Goal: Communication & Community: Answer question/provide support

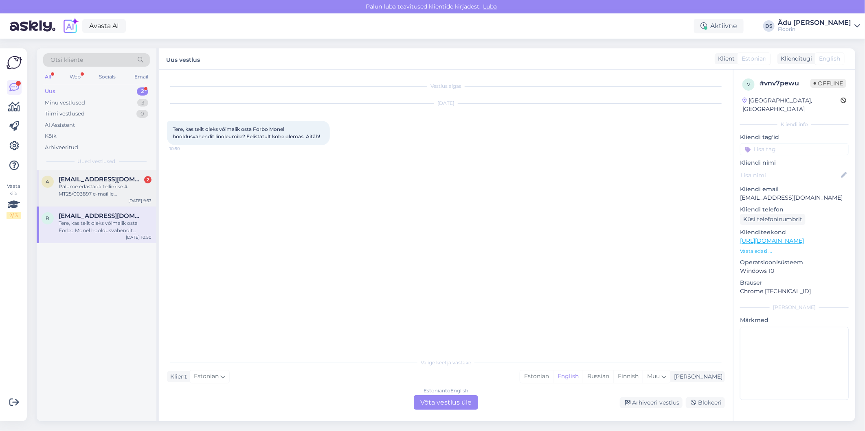
click at [100, 182] on span "[EMAIL_ADDRESS][DOMAIN_NAME]" at bounding box center [101, 179] width 85 height 7
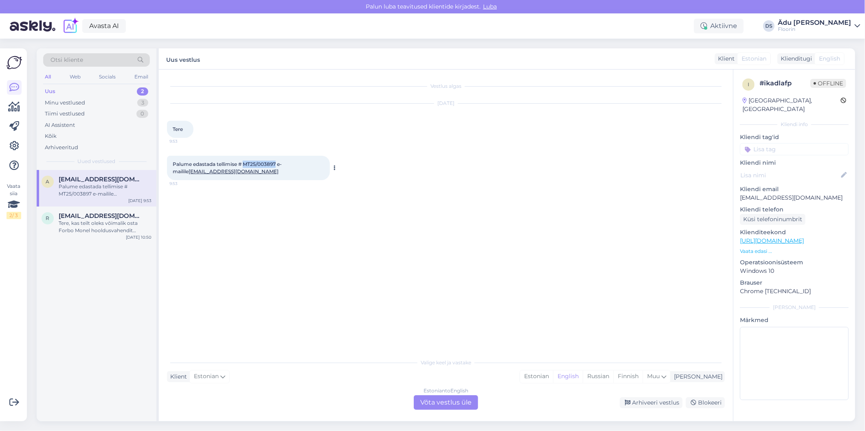
drag, startPoint x: 278, startPoint y: 163, endPoint x: 245, endPoint y: 162, distance: 33.0
click at [245, 162] on span "Palume edastada tellimise # MT25/003897 e-mailile [EMAIL_ADDRESS][DOMAIN_NAME]" at bounding box center [227, 167] width 109 height 13
drag, startPoint x: 245, startPoint y: 162, endPoint x: 255, endPoint y: 165, distance: 11.0
copy span "MT25/003897"
click at [275, 234] on div "Vestlus algas [DATE] Tere 9:53 Palume edastada tellimise # MT25/003897 e-mailil…" at bounding box center [449, 212] width 565 height 269
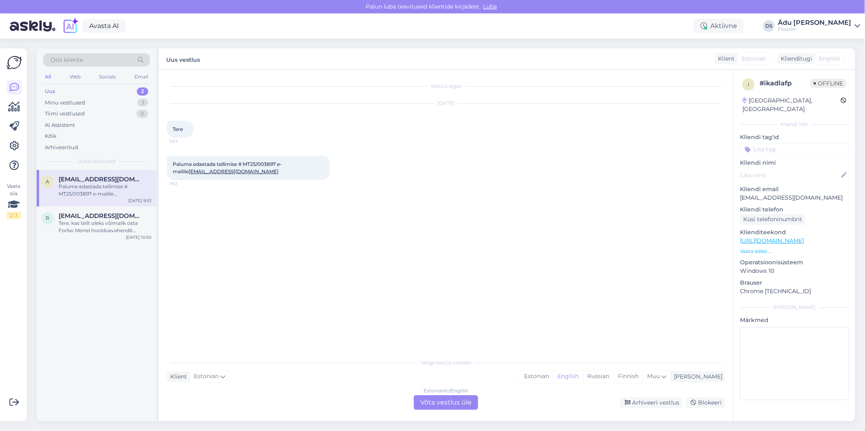
click at [462, 403] on div "Estonian to English Võta vestlus üle" at bounding box center [446, 403] width 64 height 15
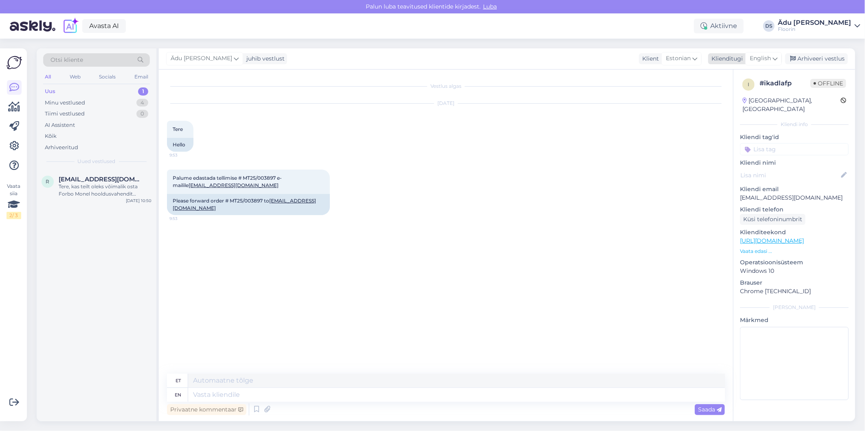
click at [767, 54] on span "English" at bounding box center [759, 58] width 21 height 9
type input "es"
click at [733, 108] on link "Estonian" at bounding box center [745, 107] width 90 height 13
click at [273, 392] on textarea at bounding box center [446, 393] width 558 height 17
type textarea "Tere, palun võtke ühendust meie Tallinna kauplusega, Teiega on sealt suheldud."
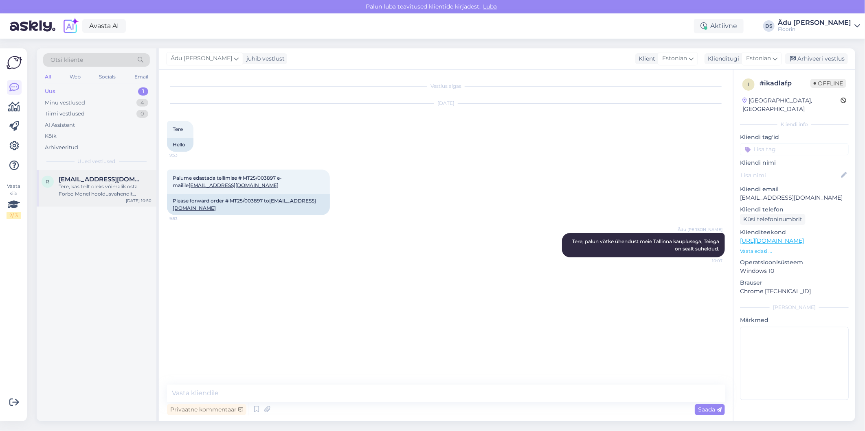
click at [83, 185] on div "Tere, kas teilt oleks võimalik osta Forbo Monel hooldusvahendit linoleumile? Ee…" at bounding box center [105, 190] width 93 height 15
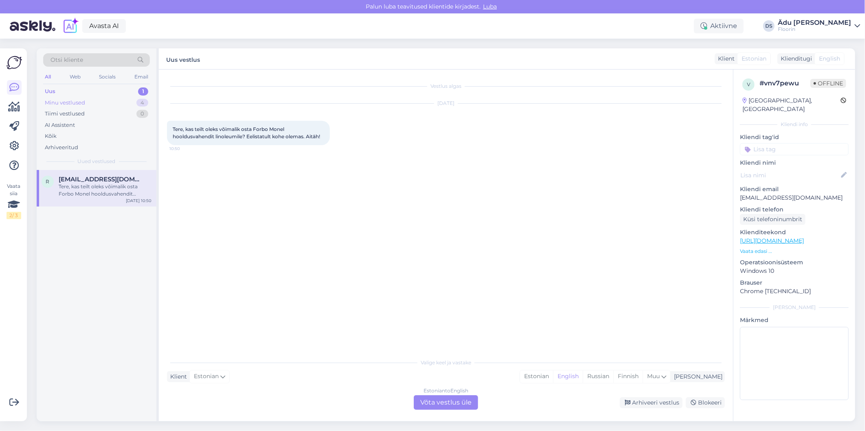
click at [96, 100] on div "Minu vestlused 4" at bounding box center [96, 102] width 107 height 11
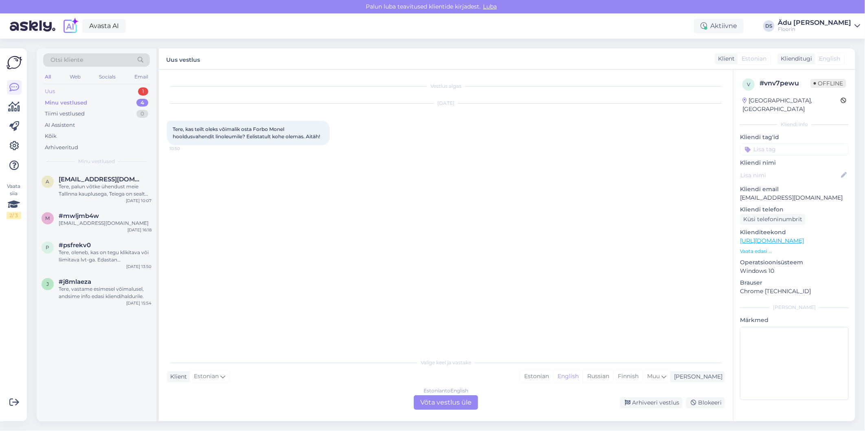
click at [99, 86] on div "Uus 1" at bounding box center [96, 91] width 107 height 11
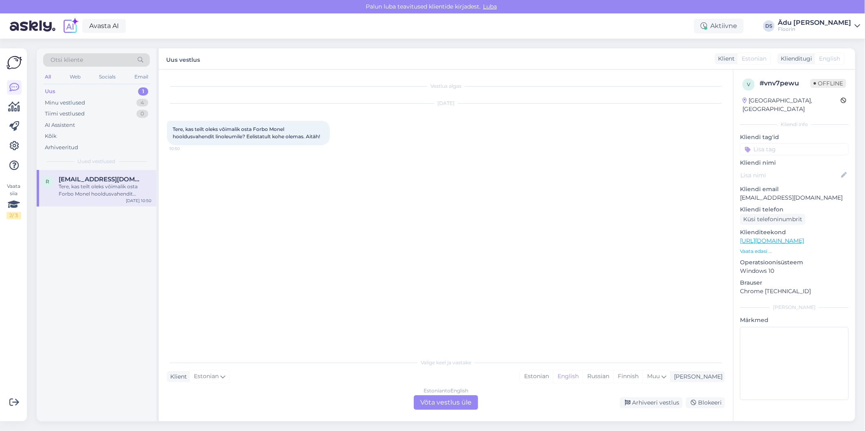
click at [438, 410] on div "Estonian to English Võta vestlus üle" at bounding box center [446, 403] width 64 height 15
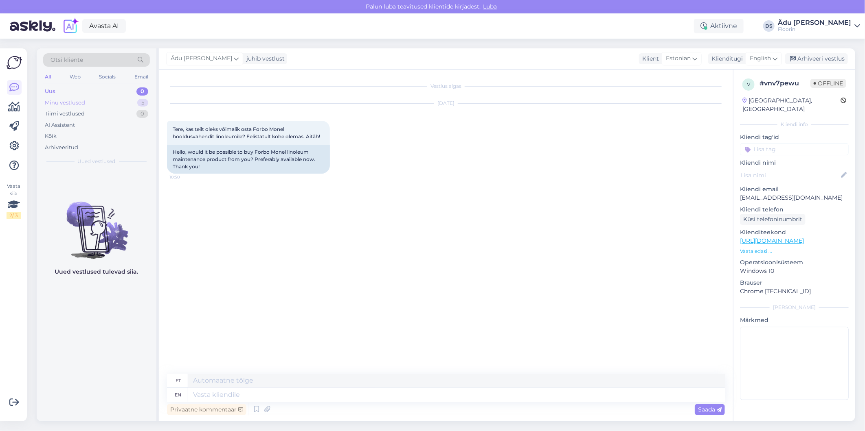
click at [106, 106] on div "Minu vestlused 5" at bounding box center [96, 102] width 107 height 11
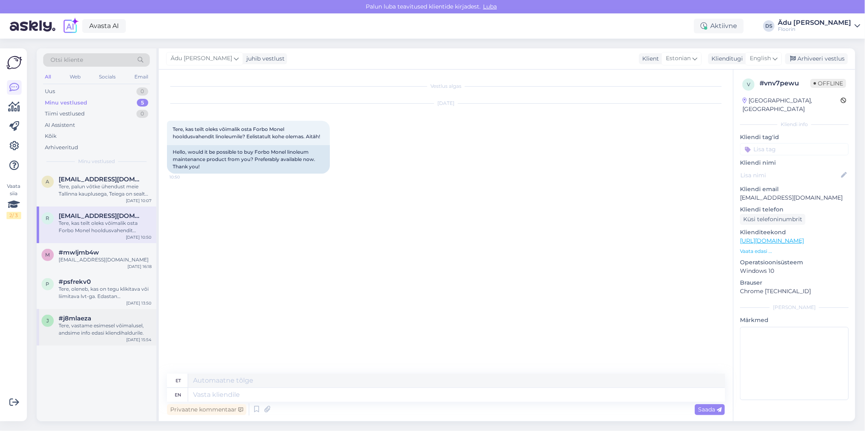
click at [90, 332] on div "Tere, vastame esimesel võimalusel, andsime info edasi kliendihaldurile." at bounding box center [105, 329] width 93 height 15
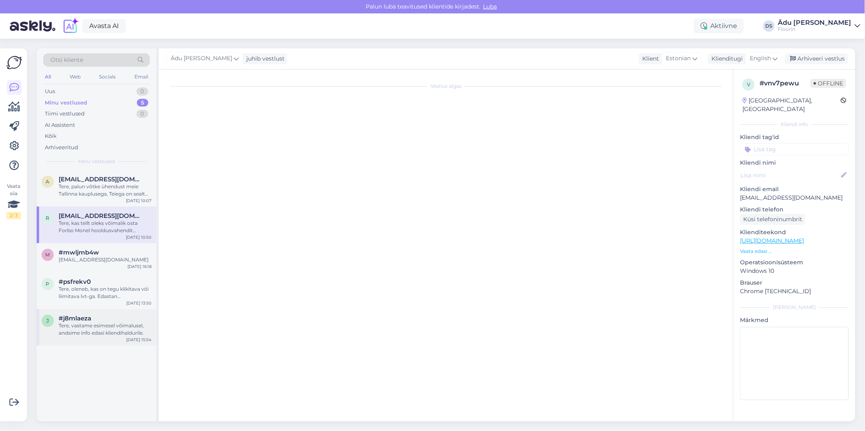
scroll to position [326, 0]
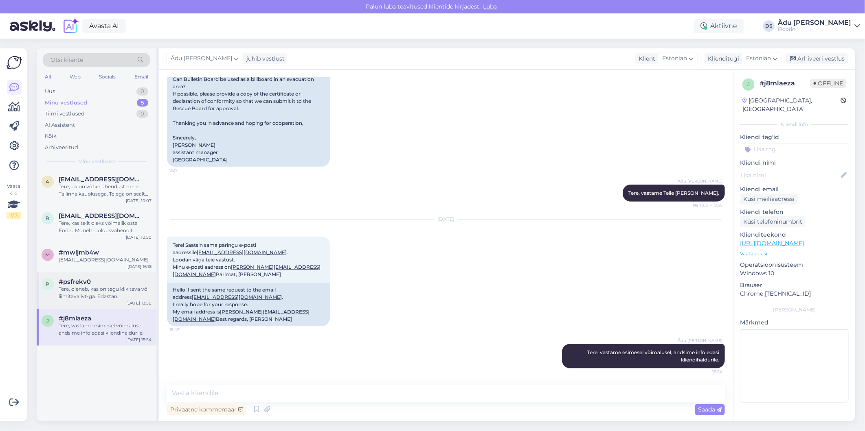
click at [77, 301] on div "p #psfrekv0 Tere, oleneb, kas on tegu klikitava või liimitava lvt-ga. Edastan p…" at bounding box center [97, 291] width 120 height 37
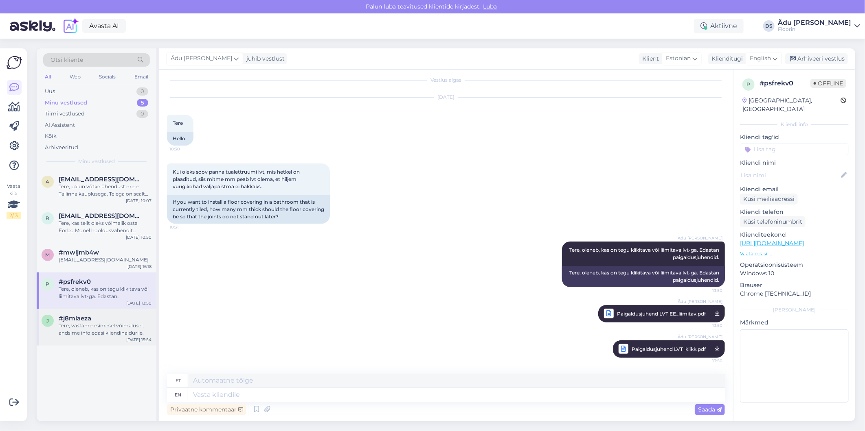
click at [92, 326] on div "Tere, vastame esimesel võimalusel, andsime info edasi kliendihaldurile." at bounding box center [105, 329] width 93 height 15
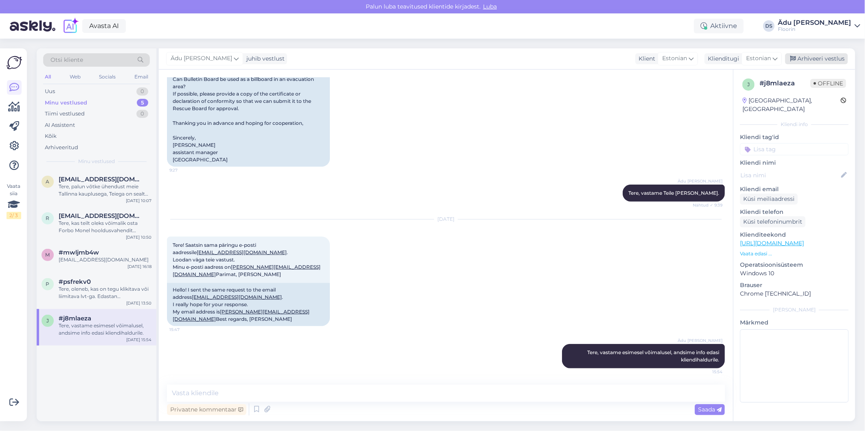
click at [830, 55] on div "Arhiveeri vestlus" at bounding box center [816, 58] width 63 height 11
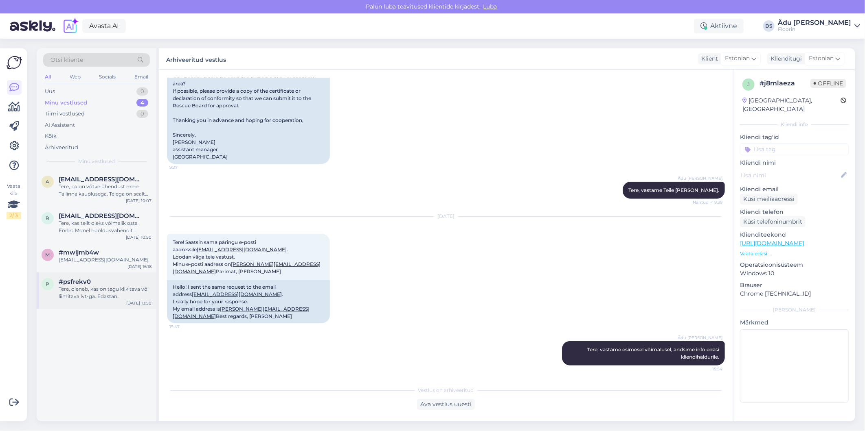
click at [94, 293] on div "Tere, oleneb, kas on tegu klikitava või liimitava lvt-ga. Edastan paigaldusjuhe…" at bounding box center [105, 293] width 93 height 15
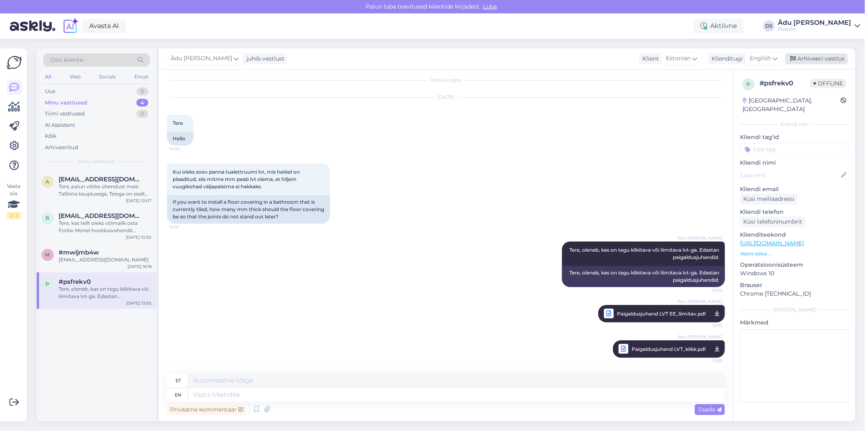
click at [824, 60] on div "Arhiveeri vestlus" at bounding box center [816, 58] width 63 height 11
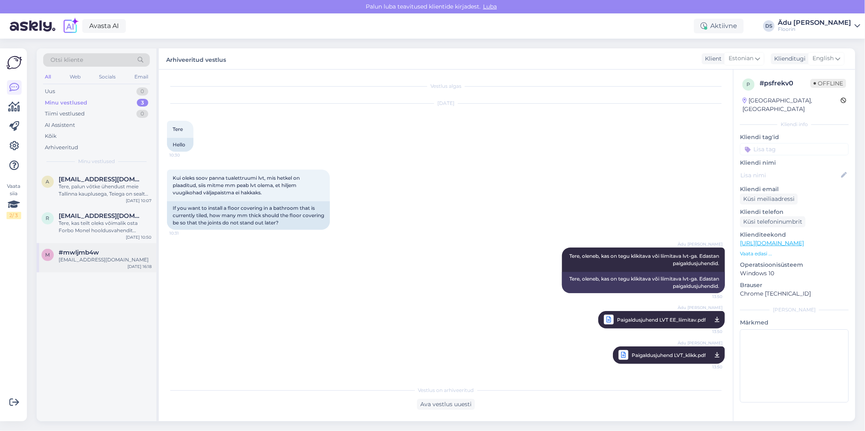
click at [110, 252] on div "#mwljmb4w" at bounding box center [105, 252] width 93 height 7
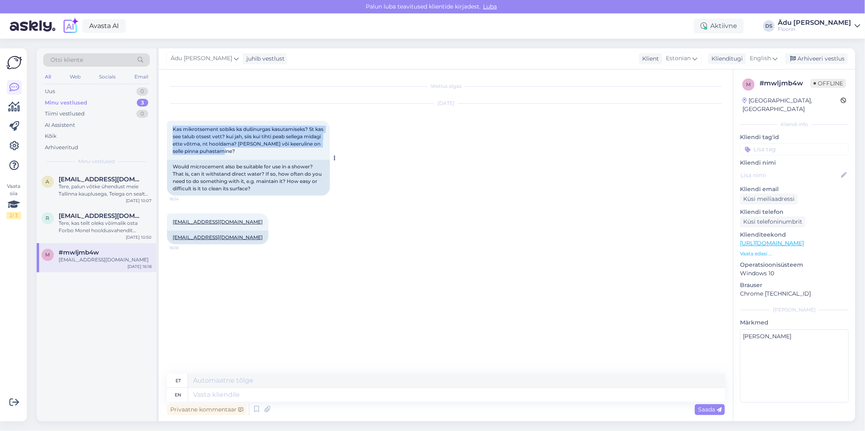
drag, startPoint x: 239, startPoint y: 151, endPoint x: 173, endPoint y: 125, distance: 71.3
click at [173, 125] on div "Kas mikrotsement sobiks ka dušinurgas kasutamiseks? St kas see talub otsest vet…" at bounding box center [248, 140] width 163 height 39
drag, startPoint x: 173, startPoint y: 125, endPoint x: 189, endPoint y: 138, distance: 20.9
copy span "Kas mikrotsement sobiks ka dušinurgas kasutamiseks? St kas see talub otsest vet…"
click at [468, 260] on div "Vestlus algas [DATE] Kas mikrotsement sobiks ka dušinurgas kasutamiseks? St kas…" at bounding box center [449, 222] width 565 height 289
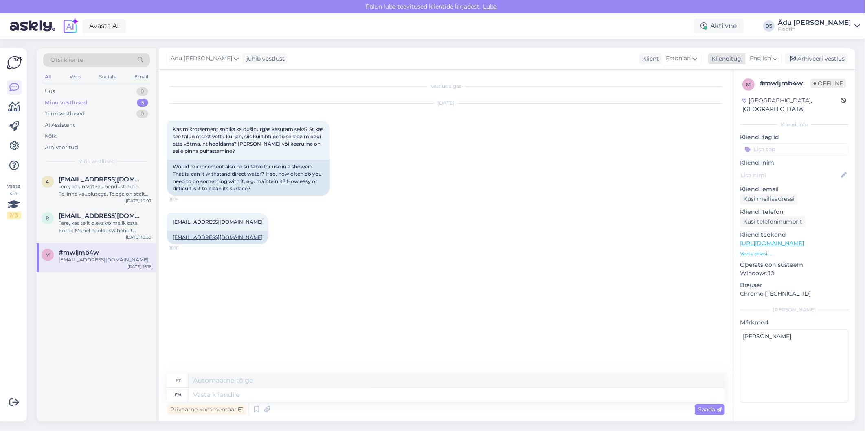
click at [764, 63] on span "English" at bounding box center [759, 58] width 21 height 9
click at [735, 75] on input "es" at bounding box center [745, 76] width 77 height 13
type input "est"
click at [760, 101] on link "Estonian" at bounding box center [745, 94] width 90 height 13
click at [241, 392] on textarea at bounding box center [446, 393] width 558 height 17
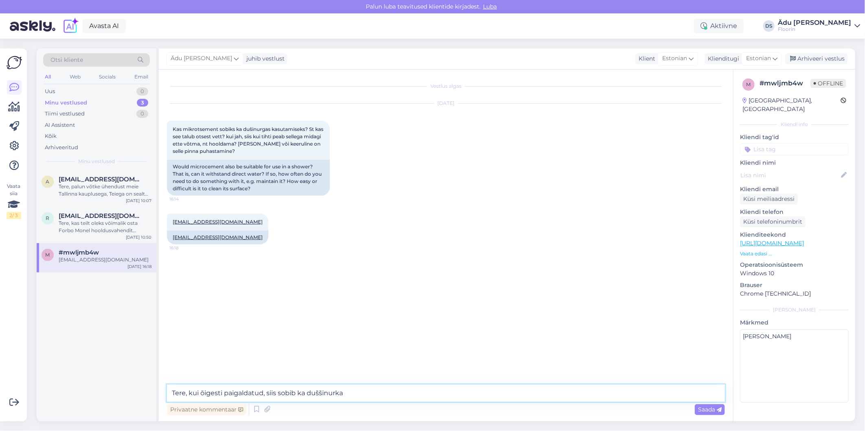
click at [374, 394] on textarea "Tere, kui õigesti paigaldatud, siis sobib ka duššinurka" at bounding box center [446, 393] width 558 height 17
paste textarea "[URL][DOMAIN_NAME]"
click at [262, 396] on textarea "Tere, kui õigesti paigaldatud, siis sobib ka duššinurka: [URL][DOMAIN_NAME]" at bounding box center [446, 393] width 558 height 17
click at [339, 392] on textarea "Tere, kui õigesti viimistletud, siis sobib ka duššinurka: [URL][DOMAIN_NAME]" at bounding box center [446, 393] width 558 height 17
type textarea "Tere, kui õigesti viimistletud, siis sobib ka duššinurka ja on veekindel: [URL]…"
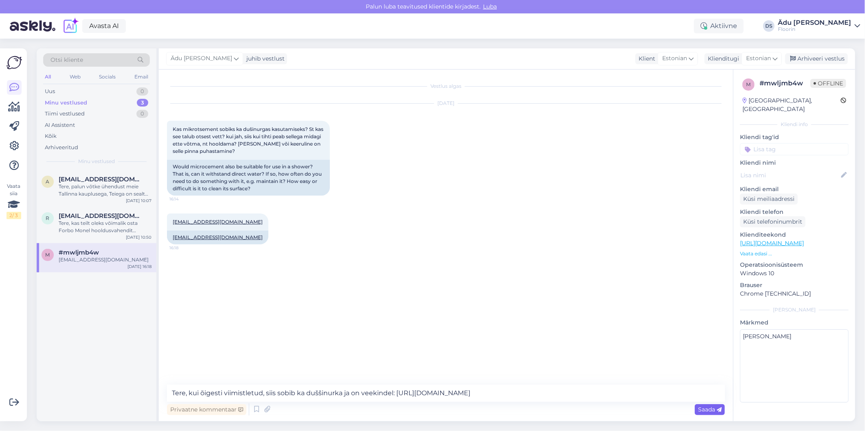
click at [711, 413] on div "Saada" at bounding box center [709, 410] width 30 height 11
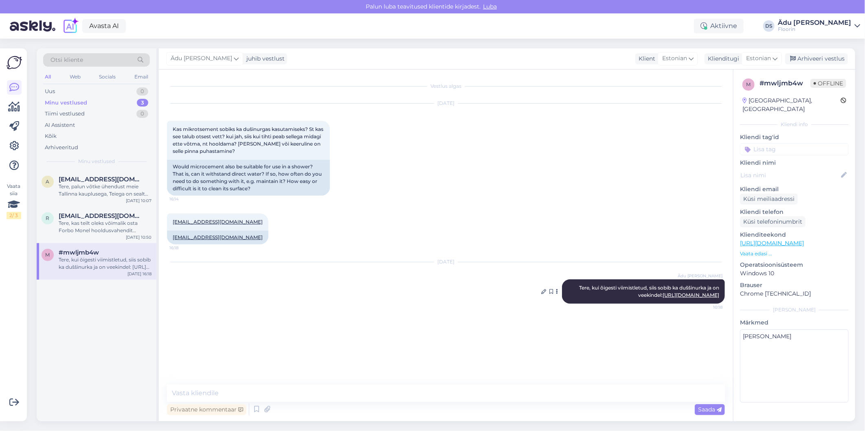
click at [668, 292] on link "[URL][DOMAIN_NAME]" at bounding box center [690, 295] width 57 height 6
click at [297, 395] on textarea at bounding box center [446, 393] width 558 height 17
type textarea "Puhastamine käib neutraalsete puhastusvahenditega."
click at [704, 412] on span "Saada" at bounding box center [710, 409] width 24 height 7
click at [385, 396] on textarea at bounding box center [446, 393] width 558 height 17
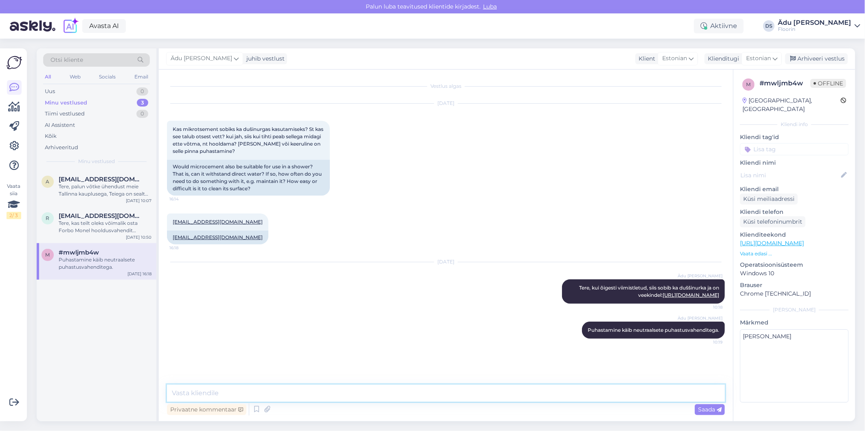
type textarea "A"
type textarea "O"
click at [112, 215] on span "[EMAIL_ADDRESS][DOMAIN_NAME]" at bounding box center [101, 215] width 85 height 7
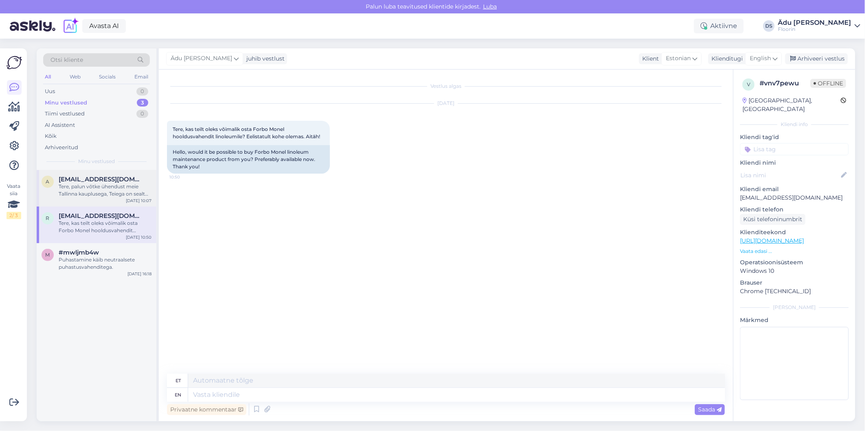
click at [113, 184] on div "Tere, palun võtke ühendust meie Tallinna kauplusega, Teiega on sealt suheldud." at bounding box center [105, 190] width 93 height 15
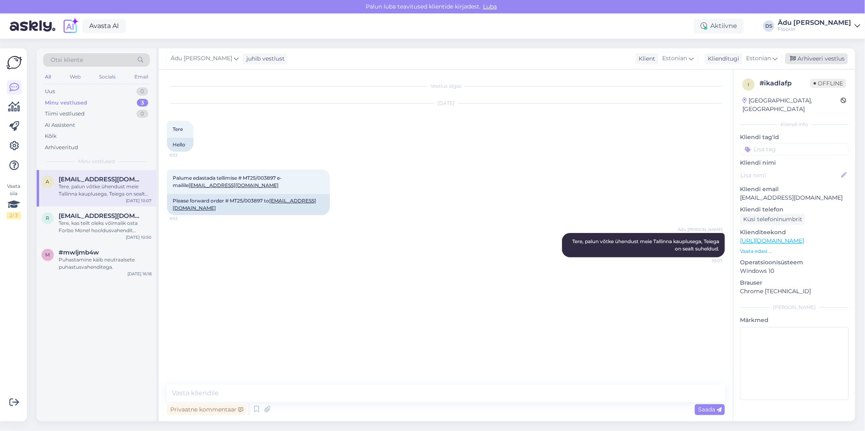
click at [810, 54] on div "Arhiveeri vestlus" at bounding box center [816, 58] width 63 height 11
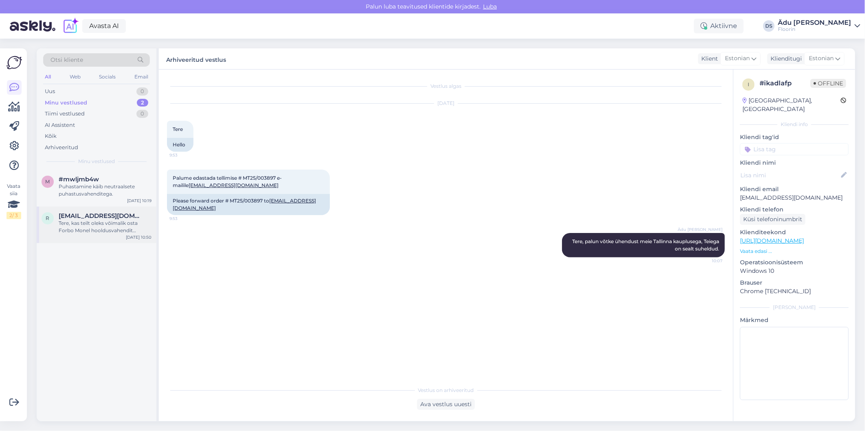
click at [88, 232] on div "Tere, kas teilt oleks võimalik osta Forbo Monel hooldusvahendit linoleumile? Ee…" at bounding box center [105, 227] width 93 height 15
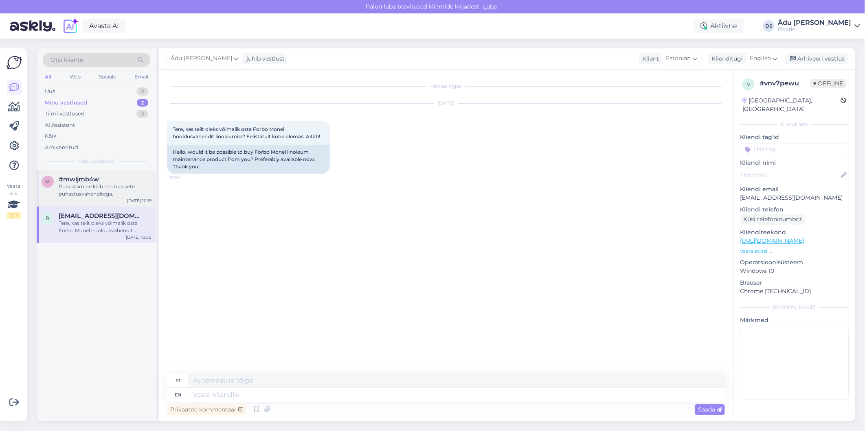
click at [107, 185] on div "Puhastamine käib neutraalsete puhastusvahenditega." at bounding box center [105, 190] width 93 height 15
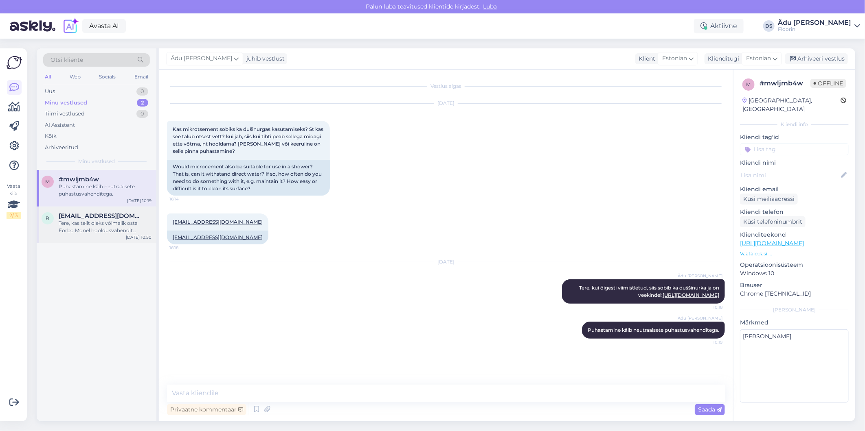
click at [114, 230] on div "Tere, kas teilt oleks võimalik osta Forbo Monel hooldusvahendit linoleumile? Ee…" at bounding box center [105, 227] width 93 height 15
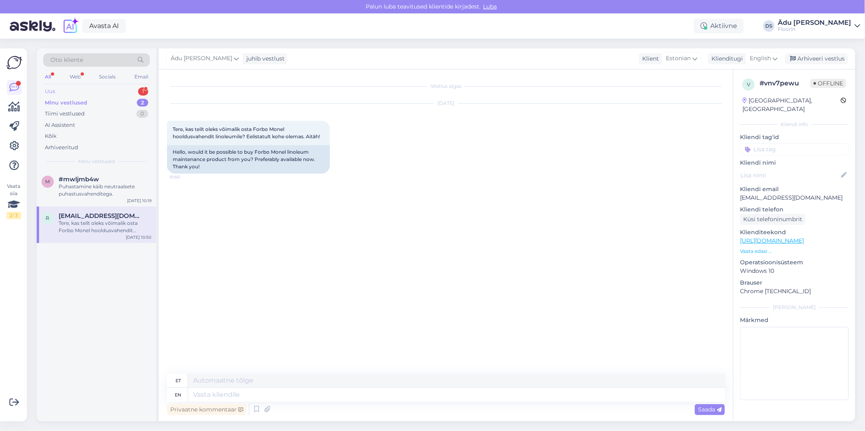
click at [117, 88] on div "Uus 1" at bounding box center [96, 91] width 107 height 11
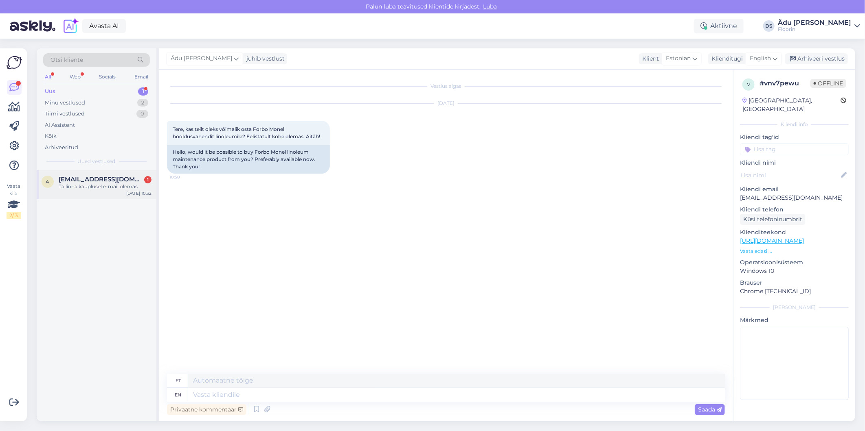
click at [112, 186] on div "Tallinna kauplusel e-mail olemas" at bounding box center [105, 186] width 93 height 7
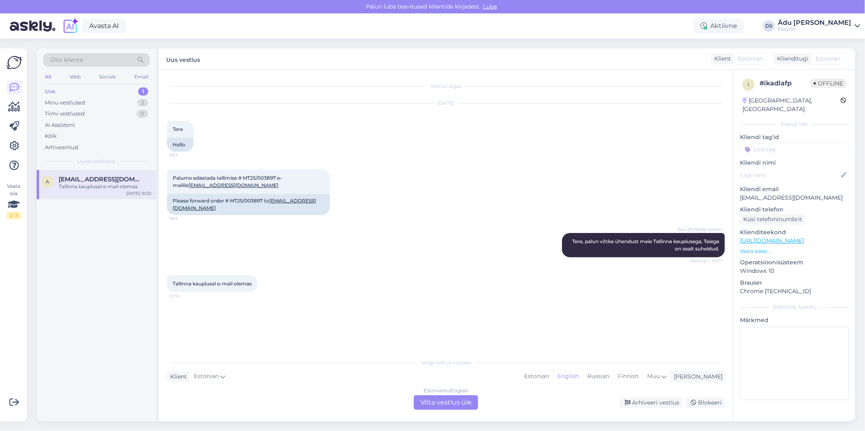
click at [432, 407] on div "Estonian to English Võta vestlus üle" at bounding box center [446, 403] width 64 height 15
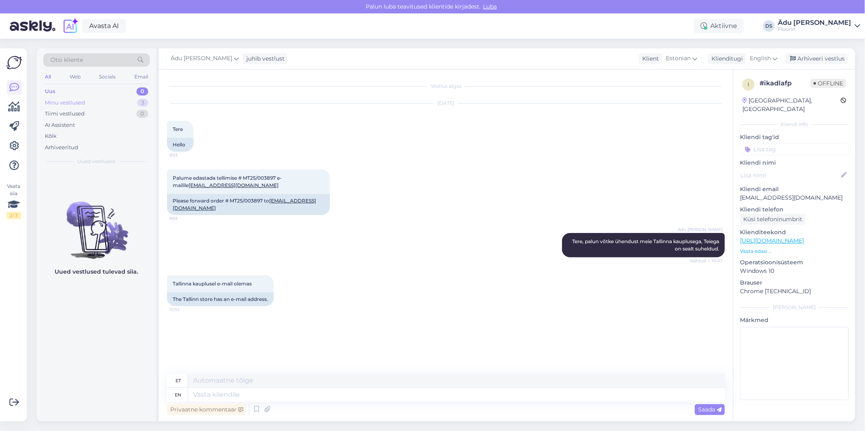
click at [107, 102] on div "Minu vestlused 3" at bounding box center [96, 102] width 107 height 11
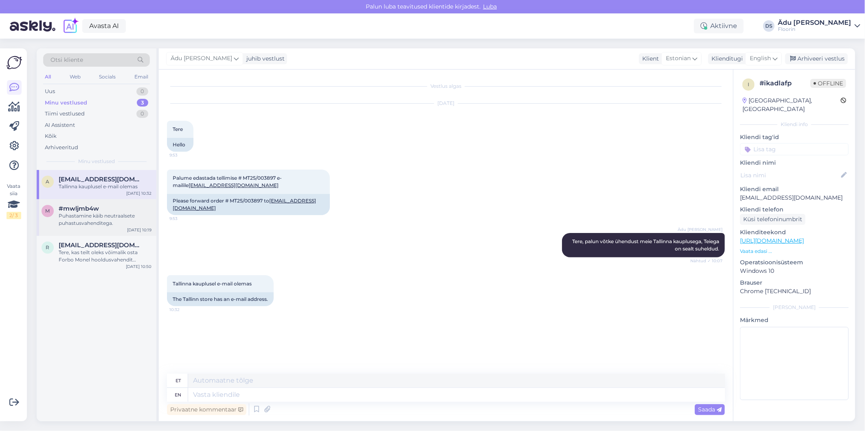
click at [127, 224] on div "Puhastamine käib neutraalsete puhastusvahenditega." at bounding box center [105, 219] width 93 height 15
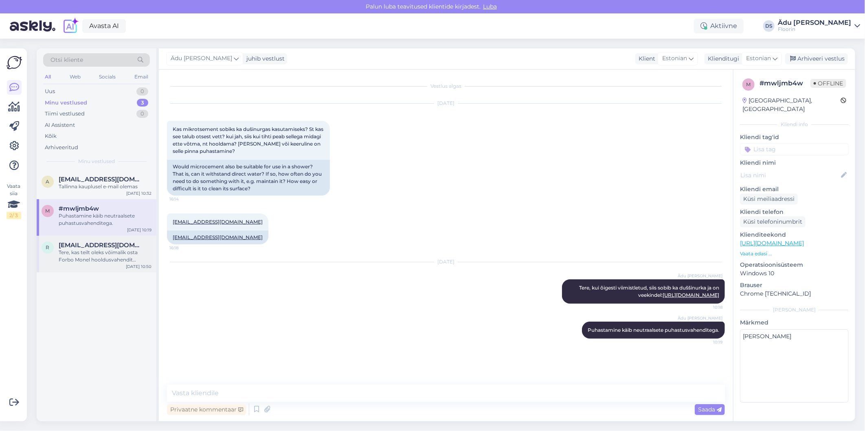
click at [113, 260] on div "Tere, kas teilt oleks võimalik osta Forbo Monel hooldusvahendit linoleumile? Ee…" at bounding box center [105, 256] width 93 height 15
